Goal: Use online tool/utility: Utilize a website feature to perform a specific function

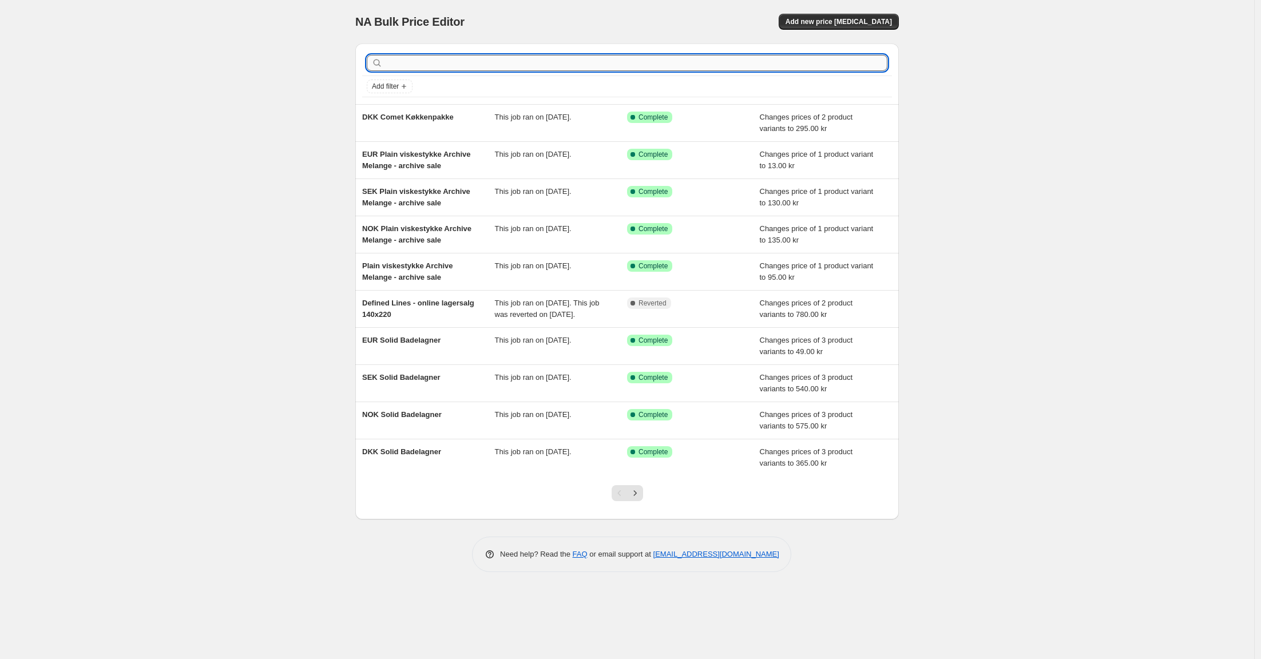
click at [453, 60] on input "text" at bounding box center [636, 63] width 503 height 16
type input "comet"
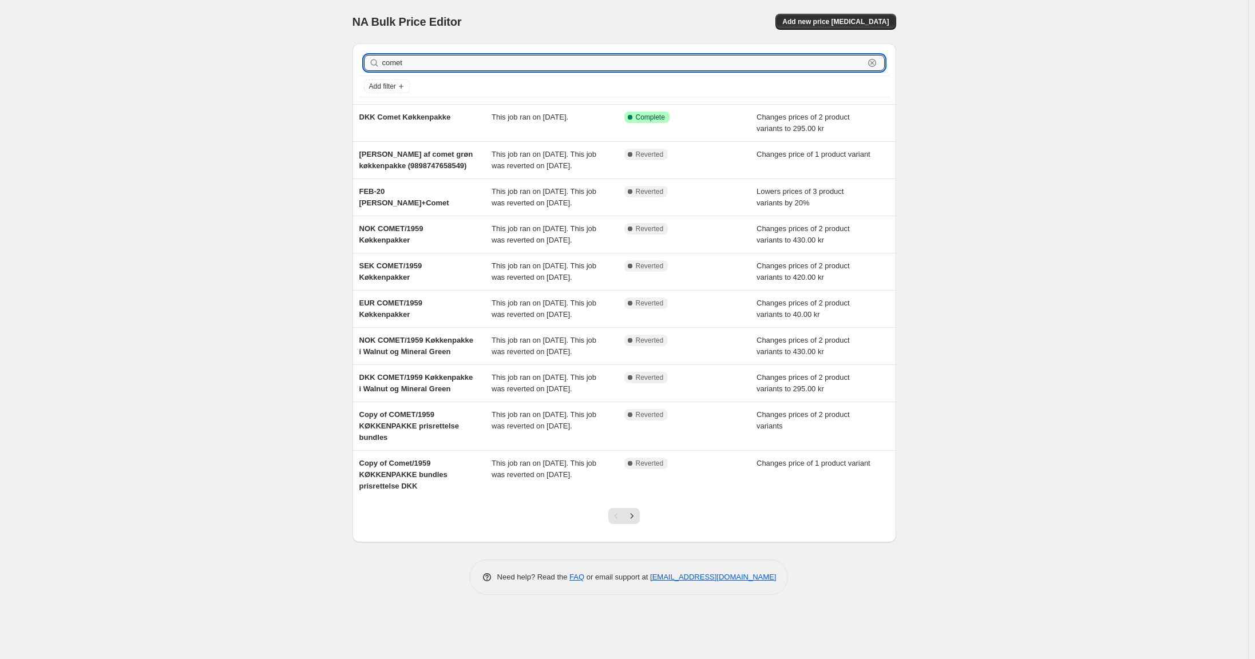
drag, startPoint x: 433, startPoint y: 67, endPoint x: 340, endPoint y: 62, distance: 92.8
click at [340, 62] on div "NA Bulk Price Editor. This page is ready NA Bulk Price Editor Add new price [ME…" at bounding box center [624, 329] width 1248 height 659
paste input "Comet/1959"
type input "Comet/1959"
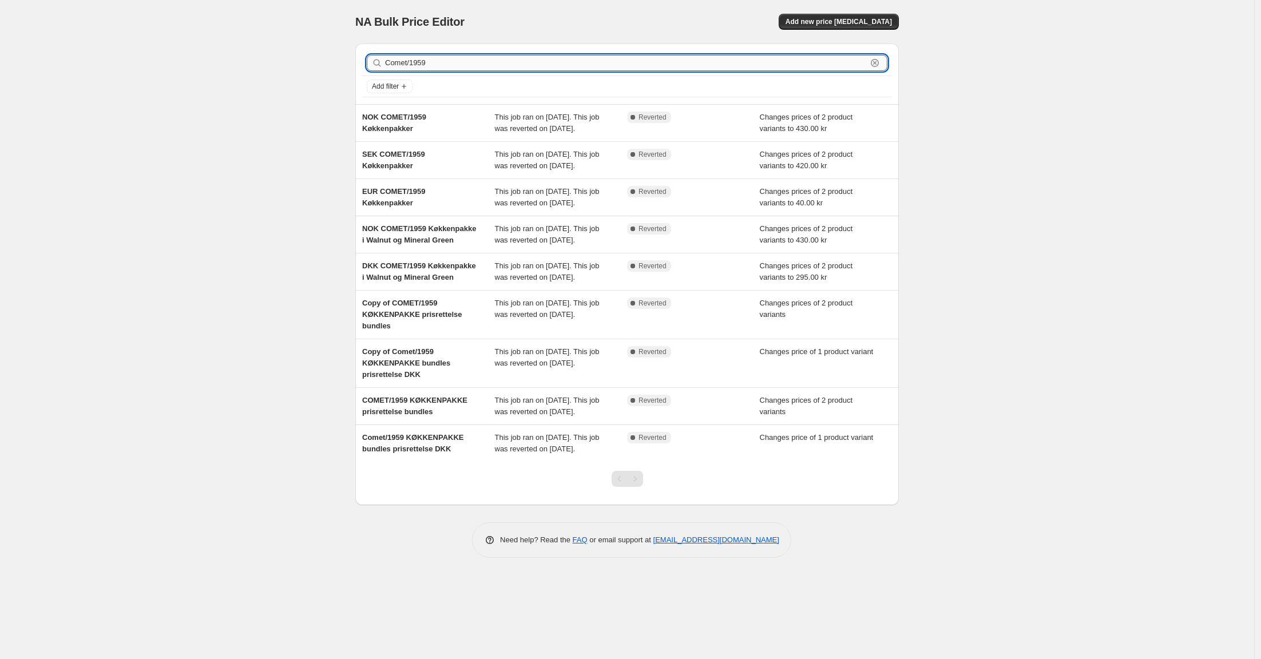
click at [438, 55] on input "Comet/1959" at bounding box center [626, 63] width 482 height 16
click at [440, 60] on input "Comet/1959" at bounding box center [626, 63] width 482 height 16
click at [404, 62] on input "Comet/1959" at bounding box center [626, 63] width 482 height 16
drag, startPoint x: 432, startPoint y: 62, endPoint x: 322, endPoint y: 59, distance: 109.9
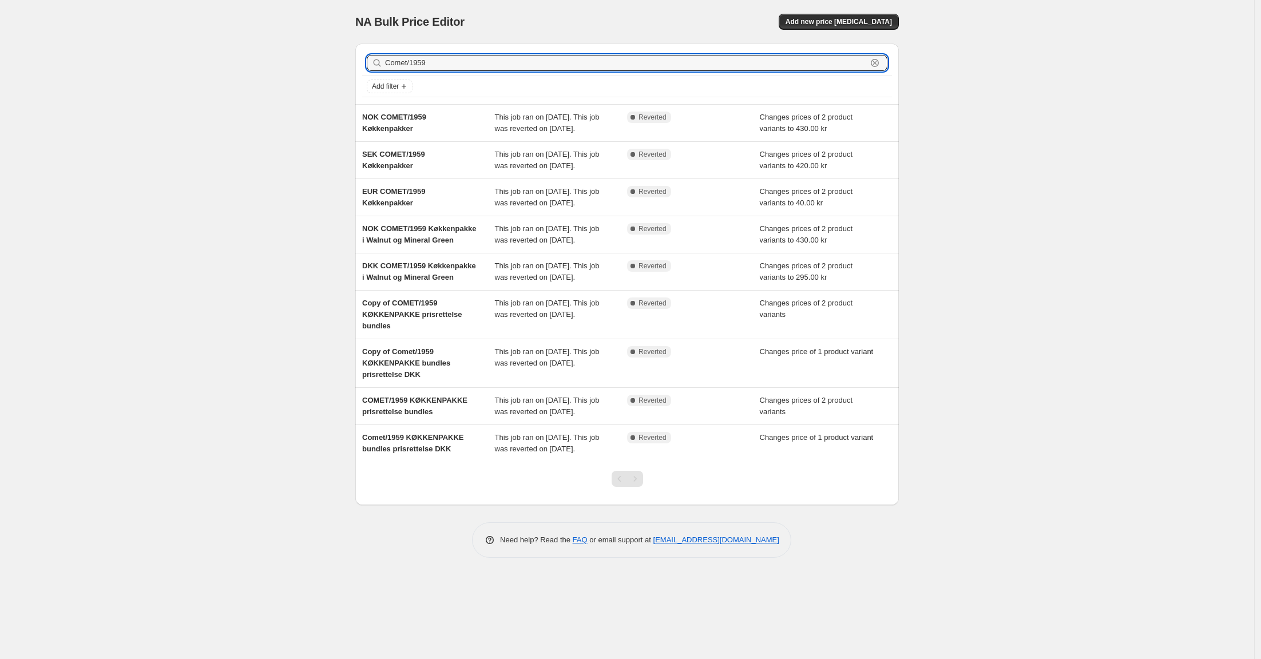
click at [322, 59] on div "NA Bulk Price Editor. This page is ready NA Bulk Price Editor Add new price [ME…" at bounding box center [627, 329] width 1255 height 659
type input "comet"
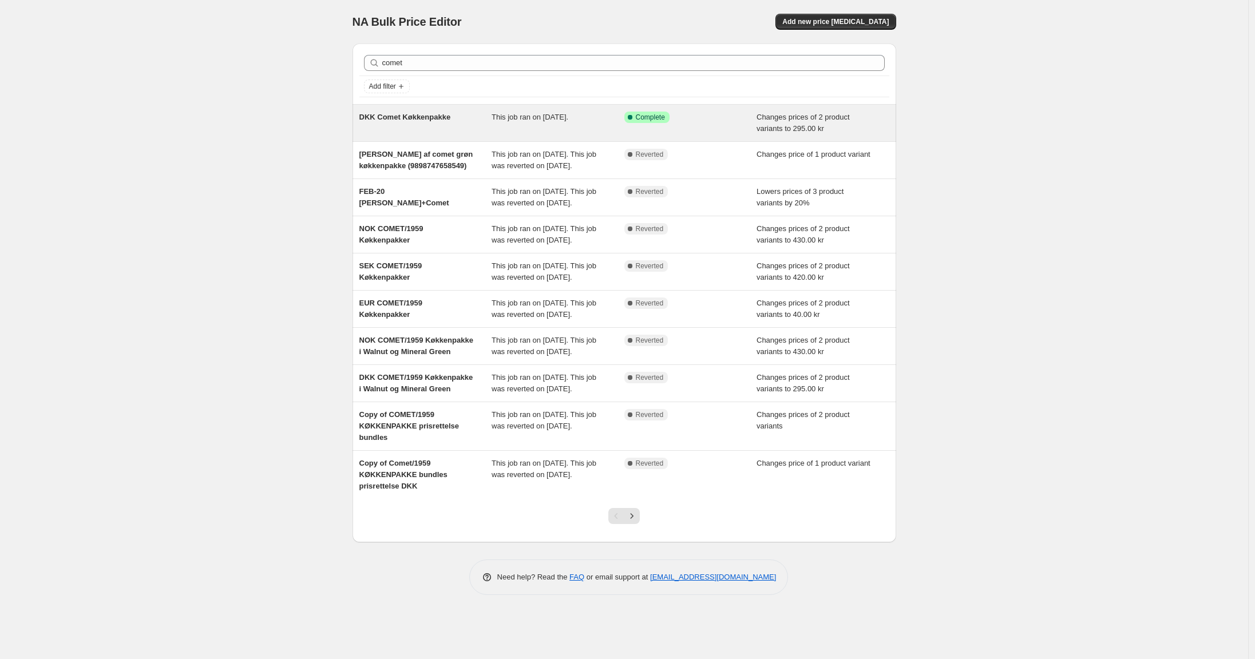
click at [414, 116] on span "DKK Comet Køkkenpakke" at bounding box center [405, 117] width 92 height 9
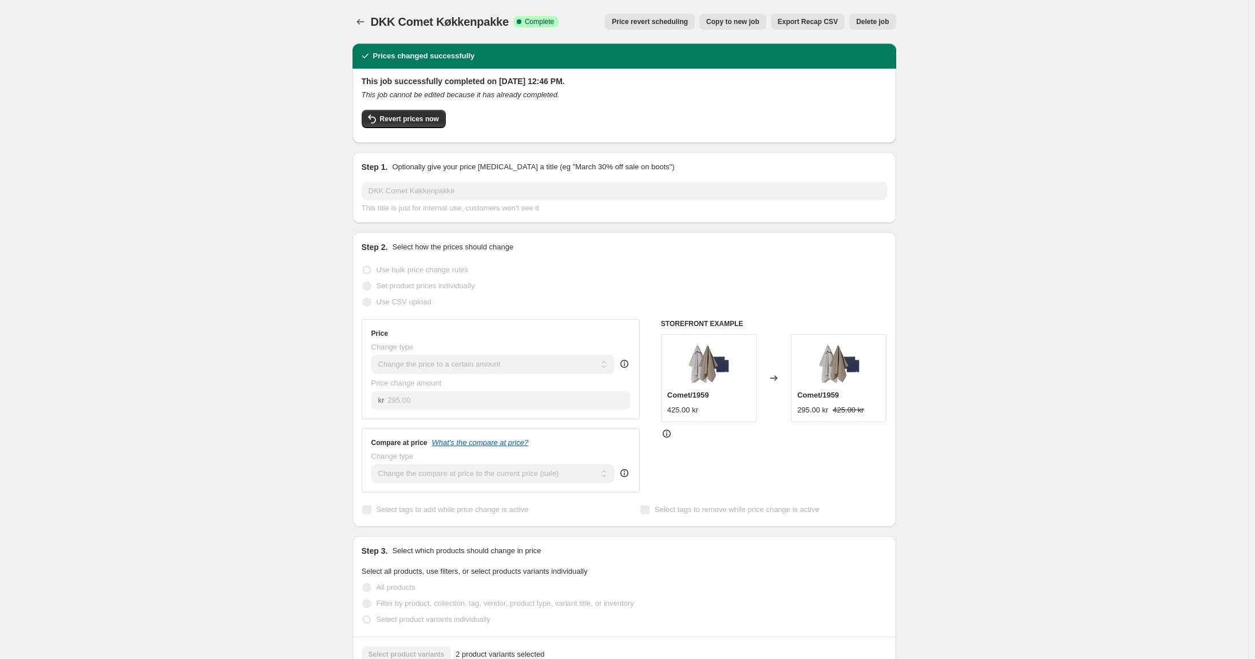
click at [286, 57] on div "DKK Comet Køkkenpakke. This page is ready DKK Comet Køkkenpakke Success Complet…" at bounding box center [624, 617] width 1248 height 1235
click at [288, 76] on div "DKK Comet Køkkenpakke. This page is ready DKK Comet Køkkenpakke Success Complet…" at bounding box center [624, 617] width 1248 height 1235
click at [409, 122] on span "Revert prices now" at bounding box center [409, 118] width 59 height 9
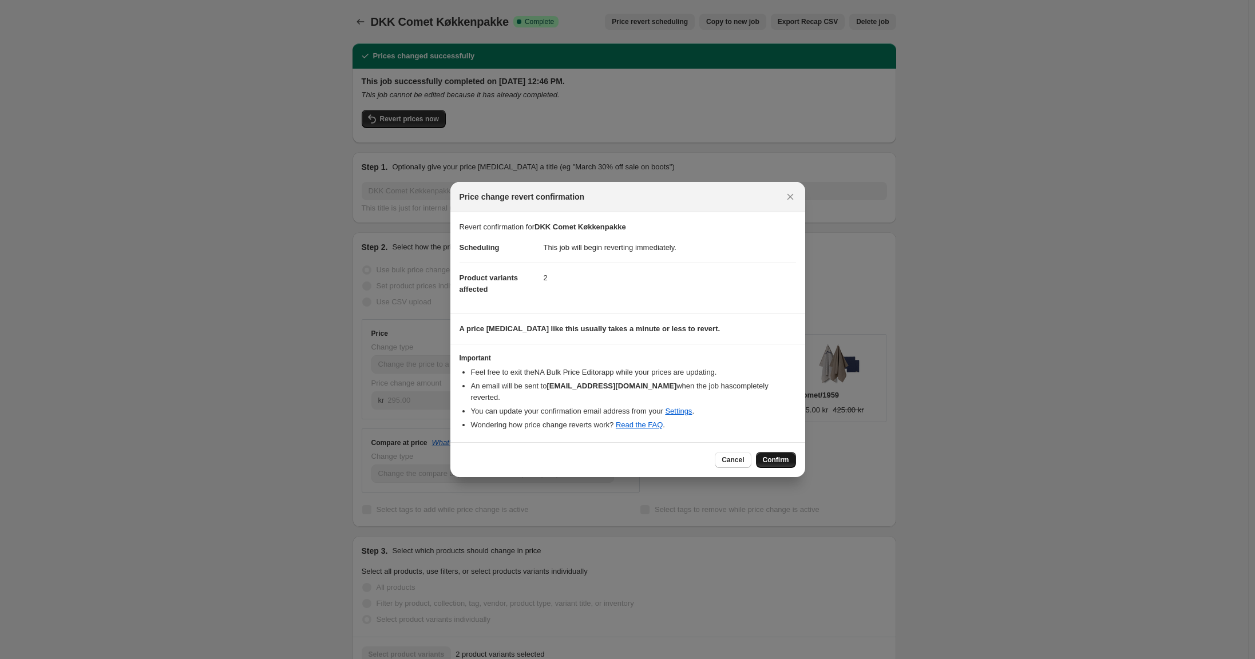
click at [777, 456] on span "Confirm" at bounding box center [776, 460] width 26 height 9
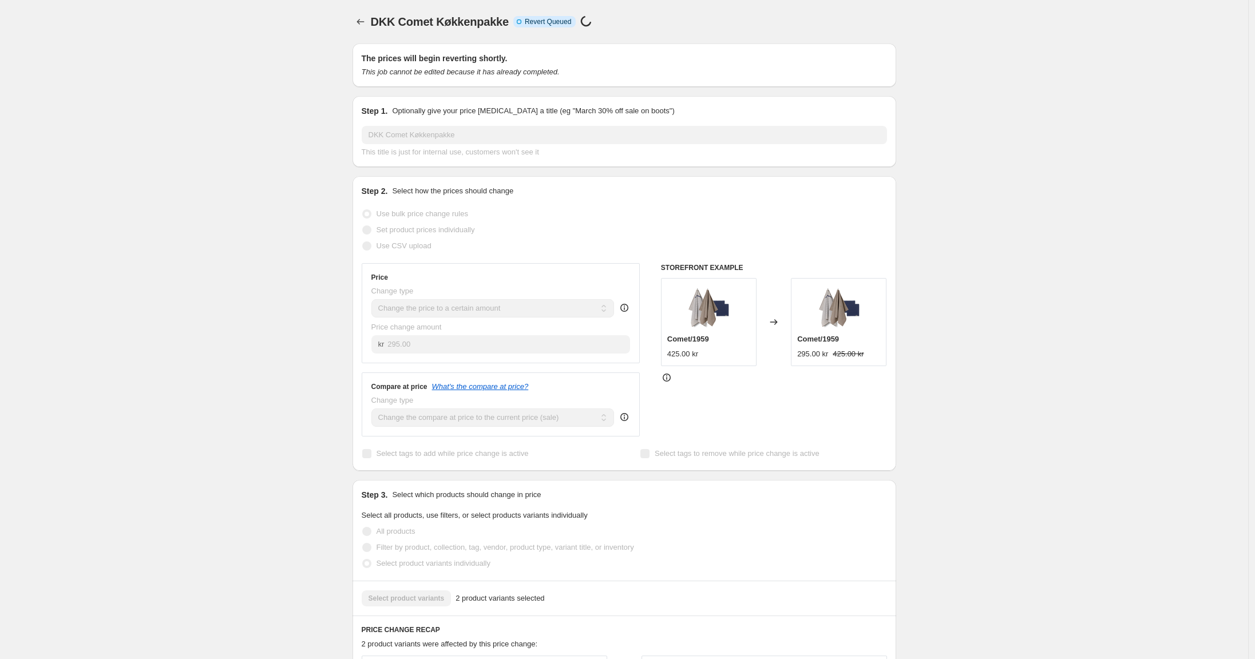
click at [310, 41] on div "DKK Comet Køkkenpakke. This page is ready DKK Comet Køkkenpakke Info Incomplete…" at bounding box center [624, 589] width 1248 height 1179
click at [260, 126] on div "DKK Comet Køkkenpakke. This page is ready DKK Comet Køkkenpakke Info Incomplete…" at bounding box center [624, 589] width 1248 height 1179
click at [271, 28] on div "DKK Comet Køkkenpakke. This page is ready DKK Comet Køkkenpakke Info Incomplete…" at bounding box center [624, 589] width 1248 height 1179
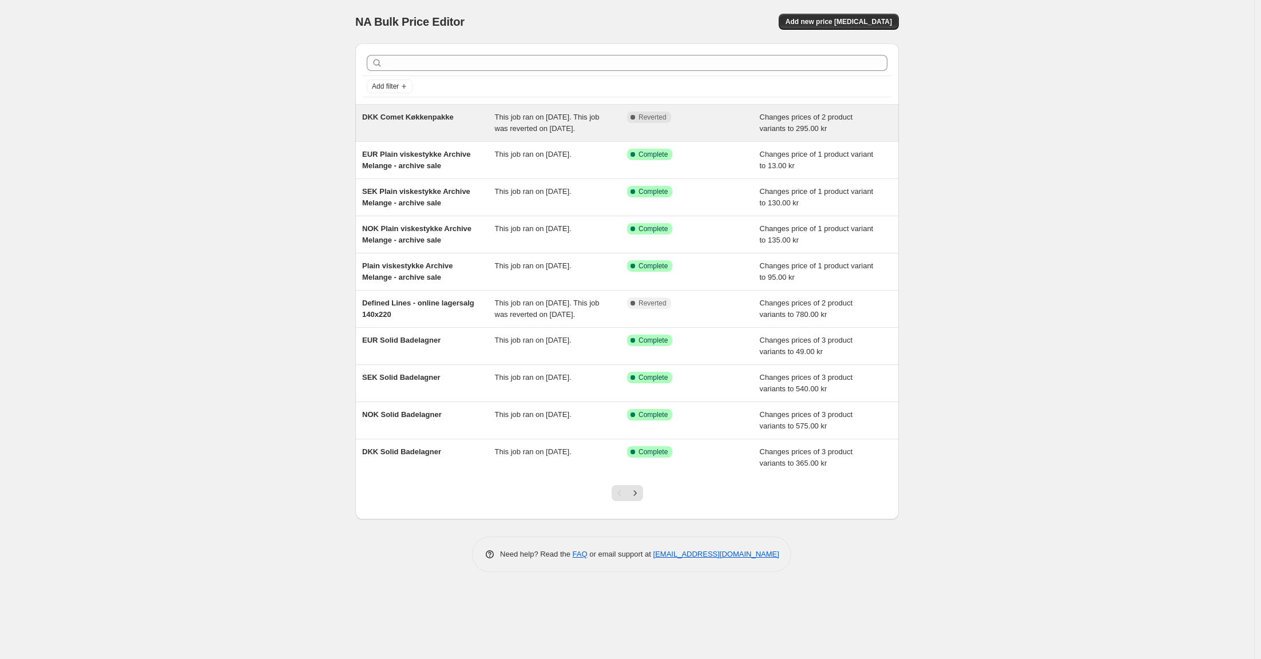
click at [417, 119] on span "DKK Comet Køkkenpakke" at bounding box center [408, 117] width 92 height 9
